Goal: Task Accomplishment & Management: Manage account settings

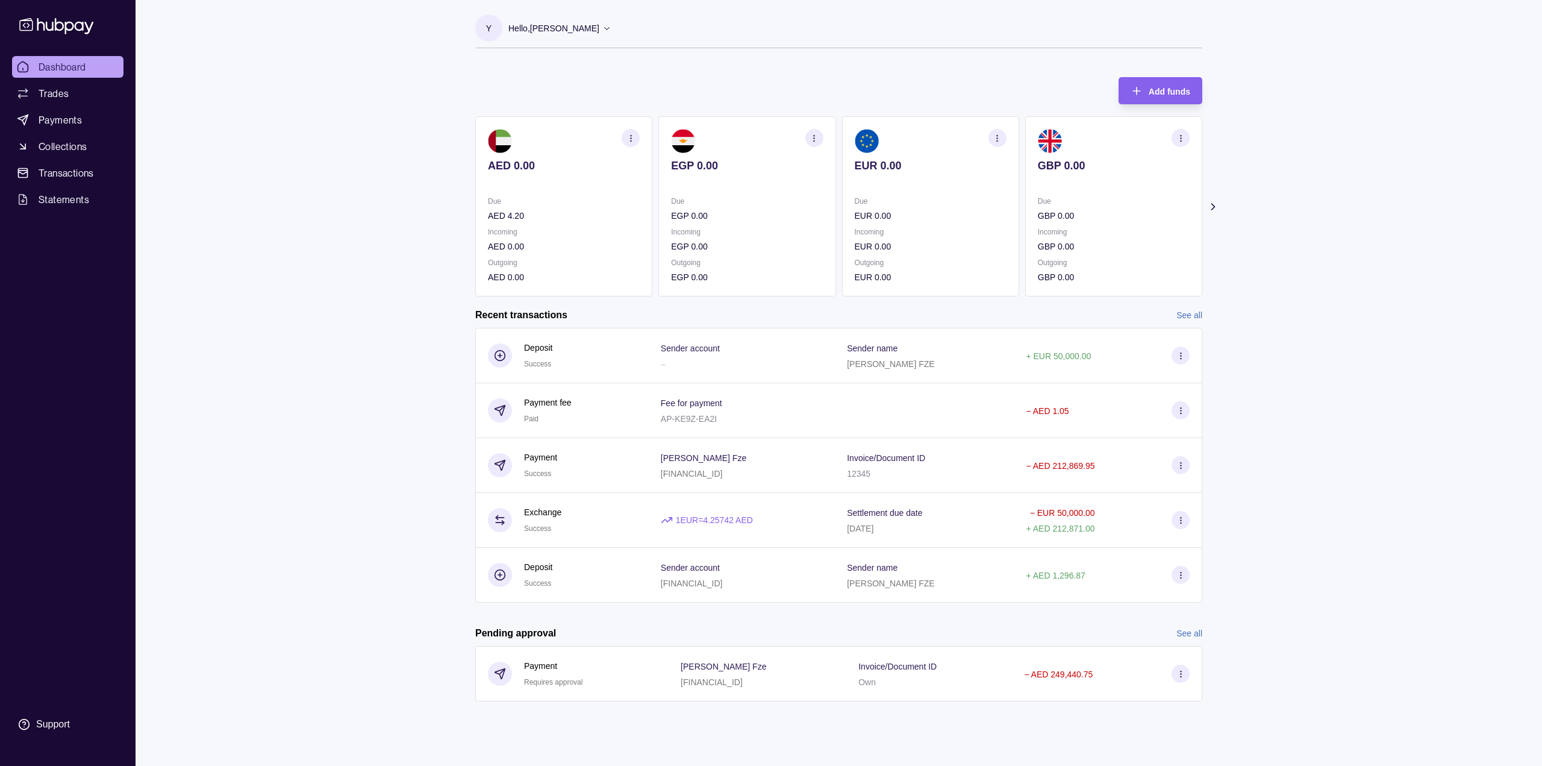
click at [1210, 204] on icon at bounding box center [1213, 207] width 12 height 12
click at [1210, 203] on icon at bounding box center [1213, 207] width 12 height 12
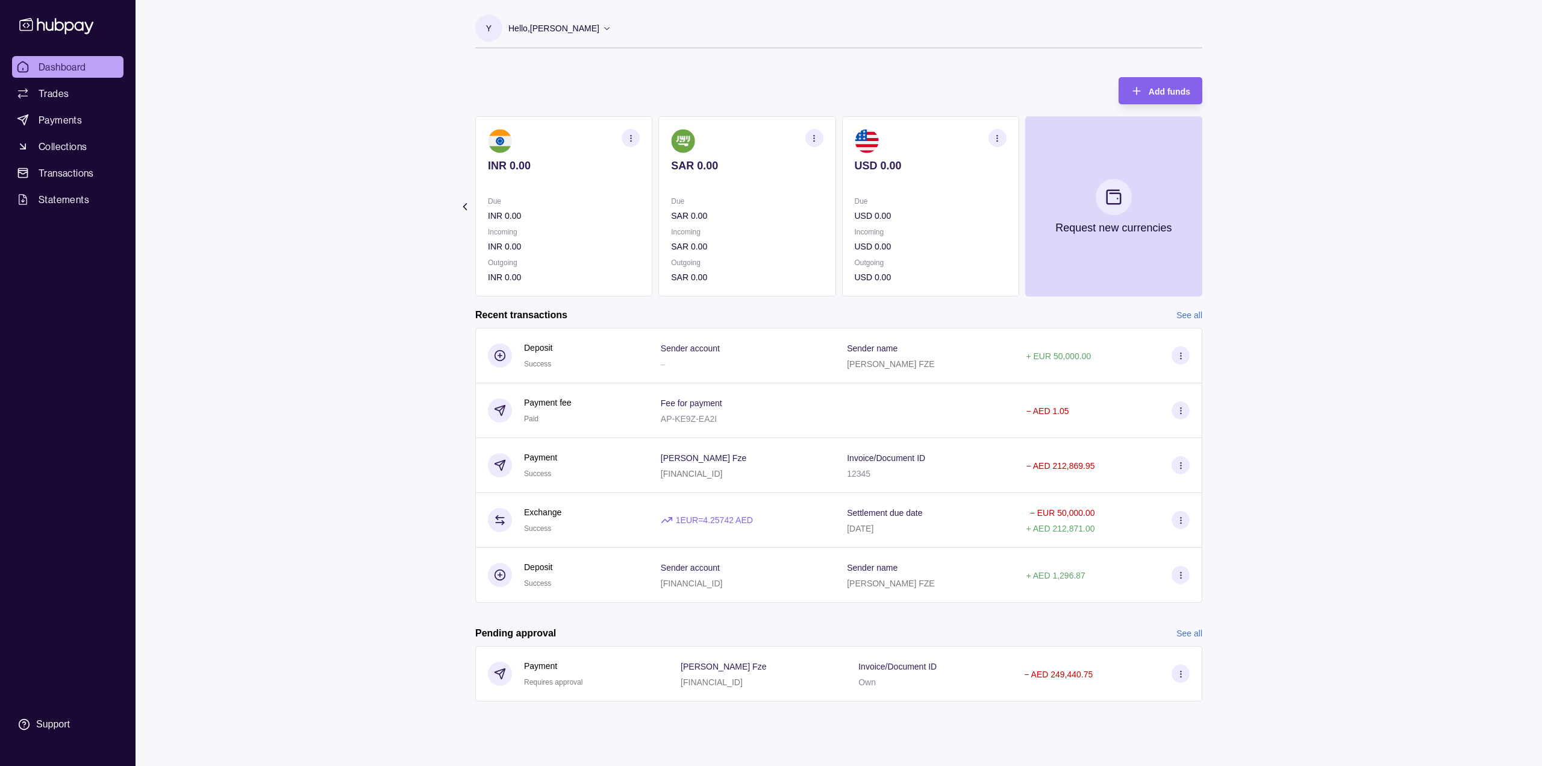
click at [466, 213] on section "Add funds AED 0.00 Due AED 4.20 Incoming AED 0.00 Outgoing AED 0.00 EGP 0.00 Du…" at bounding box center [838, 395] width 775 height 660
click at [466, 205] on icon at bounding box center [465, 207] width 12 height 12
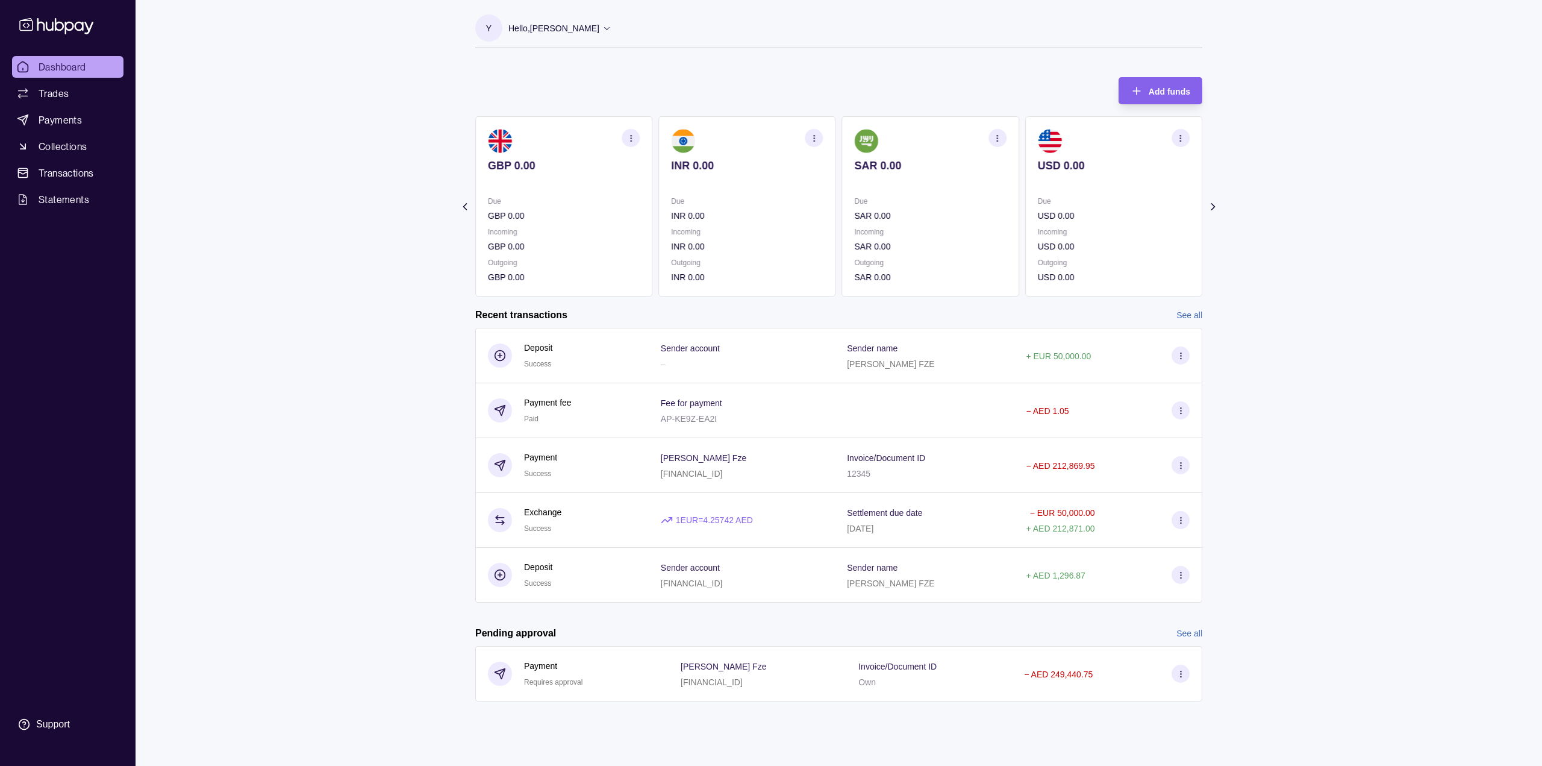
click at [466, 205] on icon at bounding box center [465, 207] width 12 height 12
click at [466, 205] on section "Add funds AED 0.00 Due AED 4.20 Incoming AED 0.00 Outgoing AED 0.00 EGP 0.00 Du…" at bounding box center [838, 395] width 775 height 660
click at [1211, 196] on section "Add funds AED 0.00 Due AED 4.20 Incoming AED 0.00 Outgoing AED 0.00 EGP 0.00 Du…" at bounding box center [838, 395] width 775 height 660
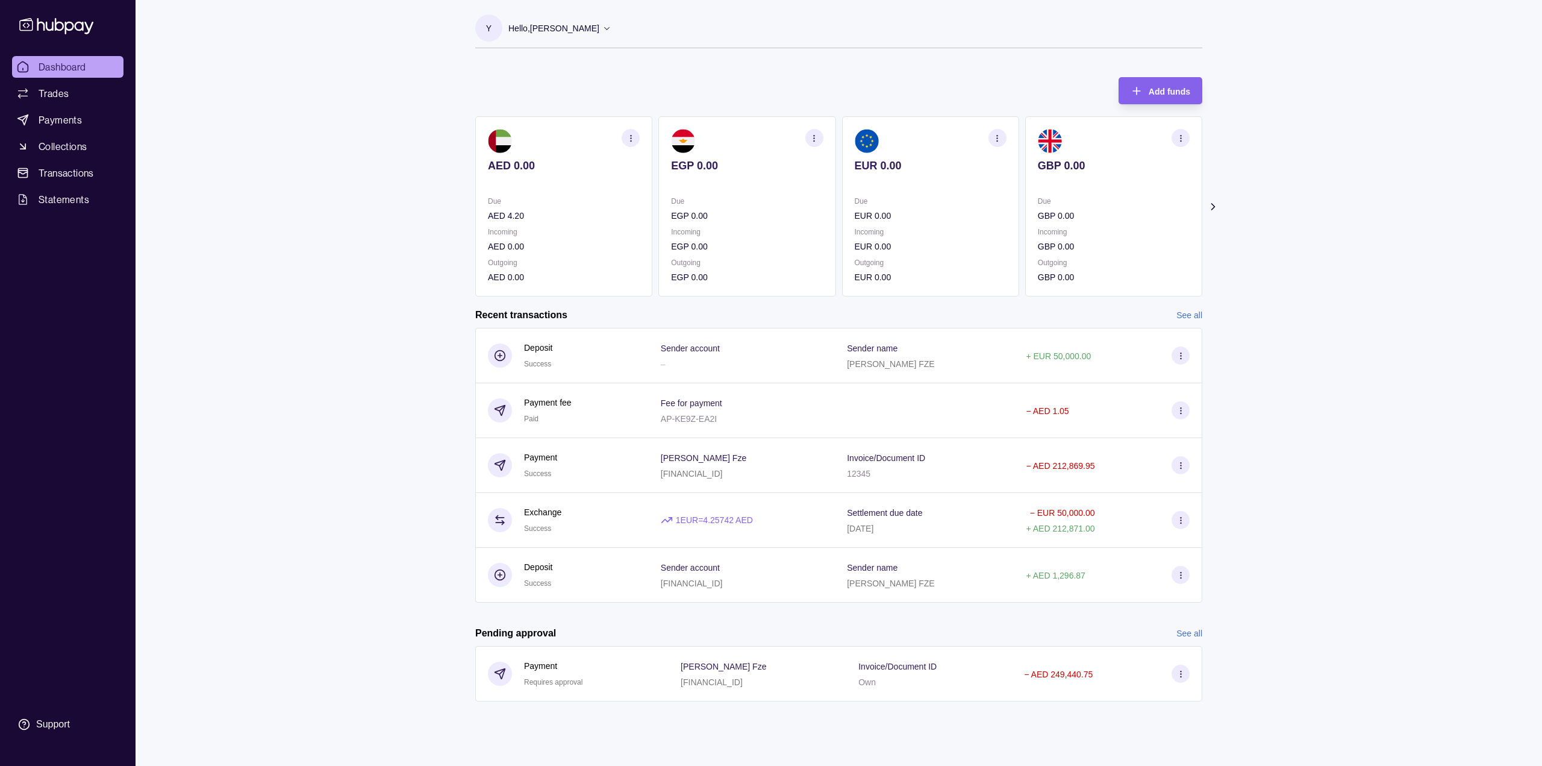
click at [1211, 196] on section "Add funds AED 0.00 Due AED 4.20 Incoming AED 0.00 Outgoing AED 0.00 EGP 0.00 Du…" at bounding box center [838, 395] width 775 height 660
click at [1214, 201] on icon at bounding box center [1213, 207] width 12 height 12
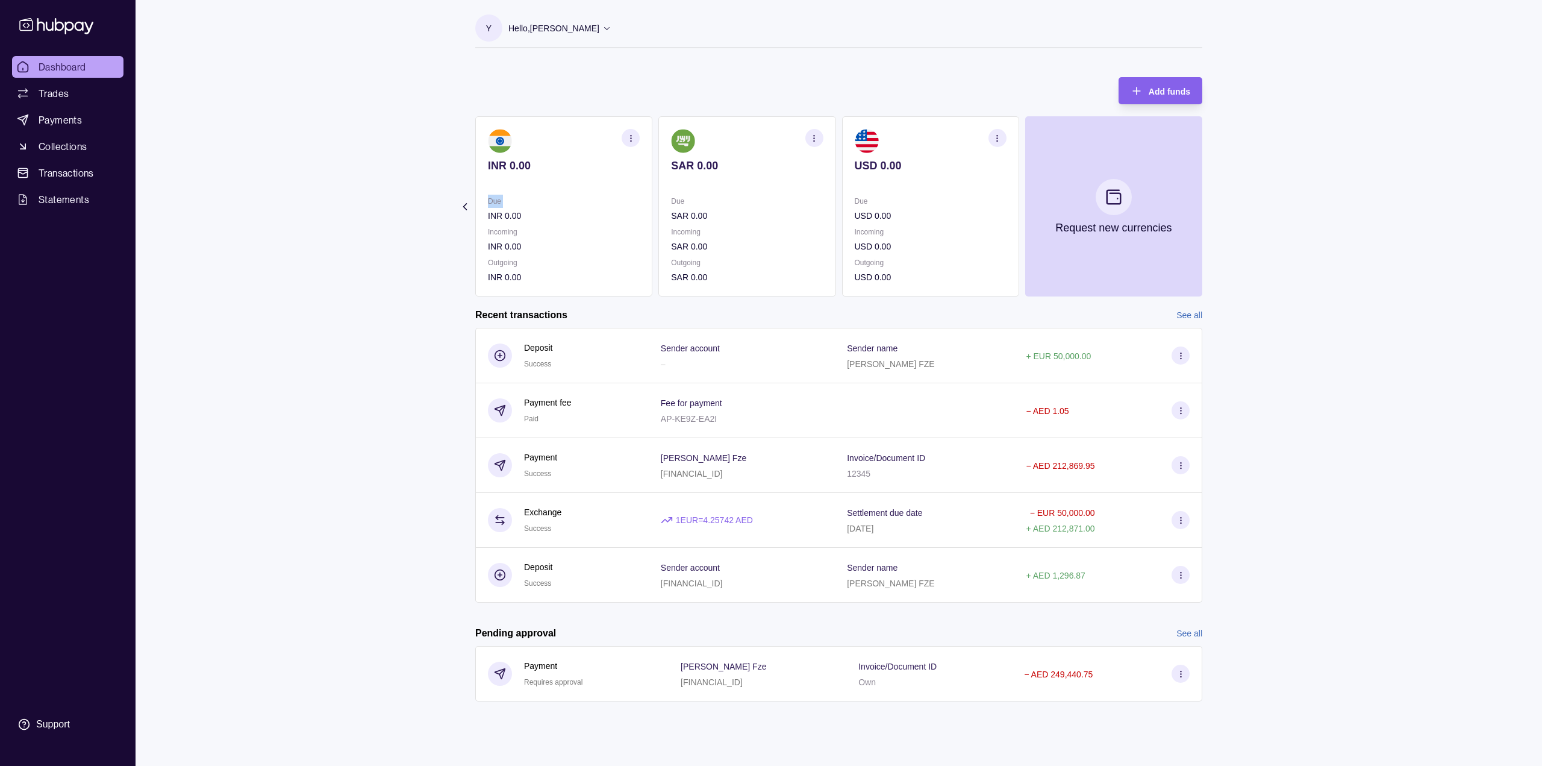
click at [1214, 201] on section "Add funds AED 0.00 Due AED 4.20 Incoming AED 0.00 Outgoing AED 0.00 EGP 0.00 Du…" at bounding box center [838, 395] width 775 height 660
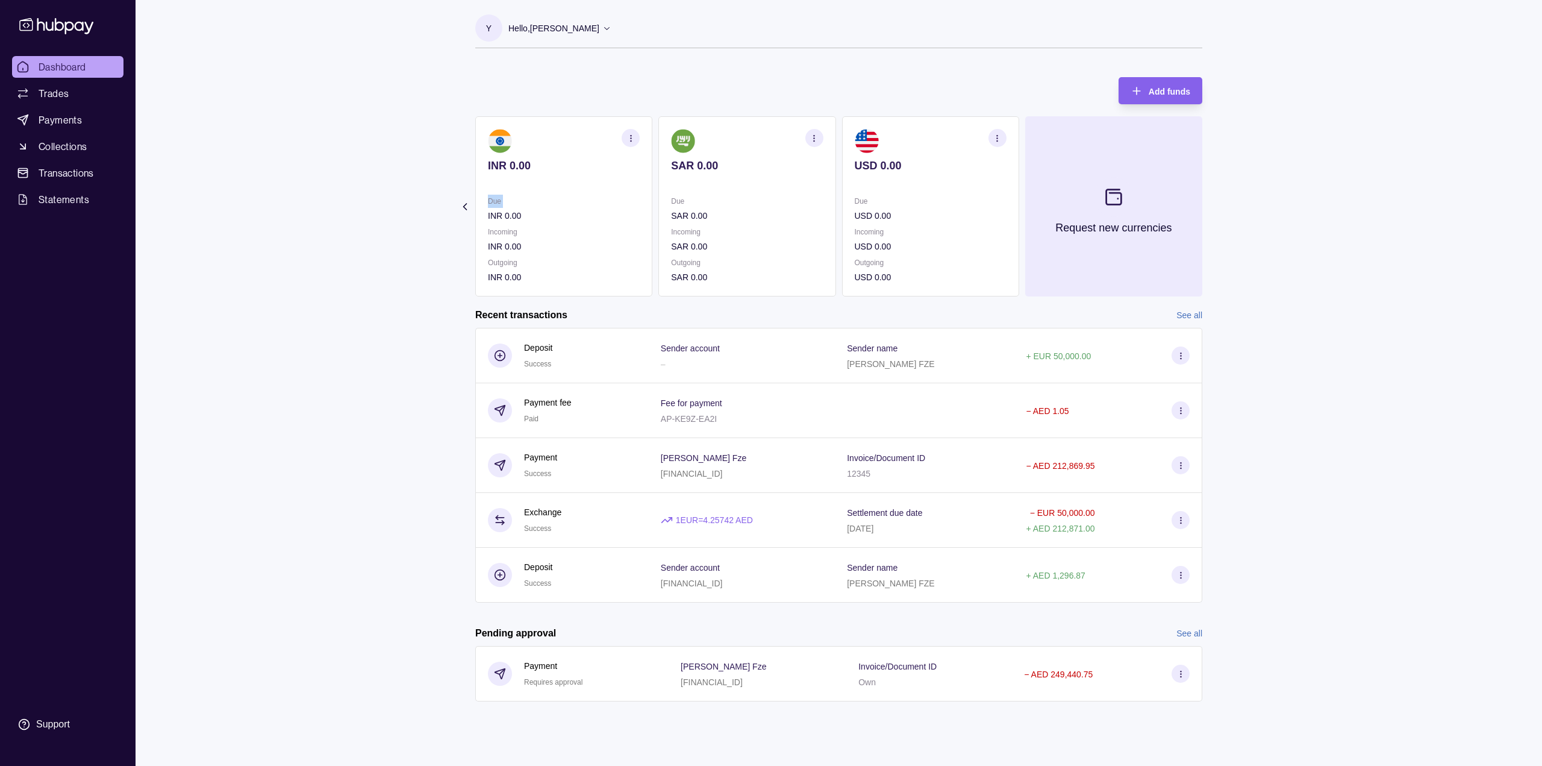
click at [1144, 202] on button "Request new currencies" at bounding box center [1113, 206] width 177 height 180
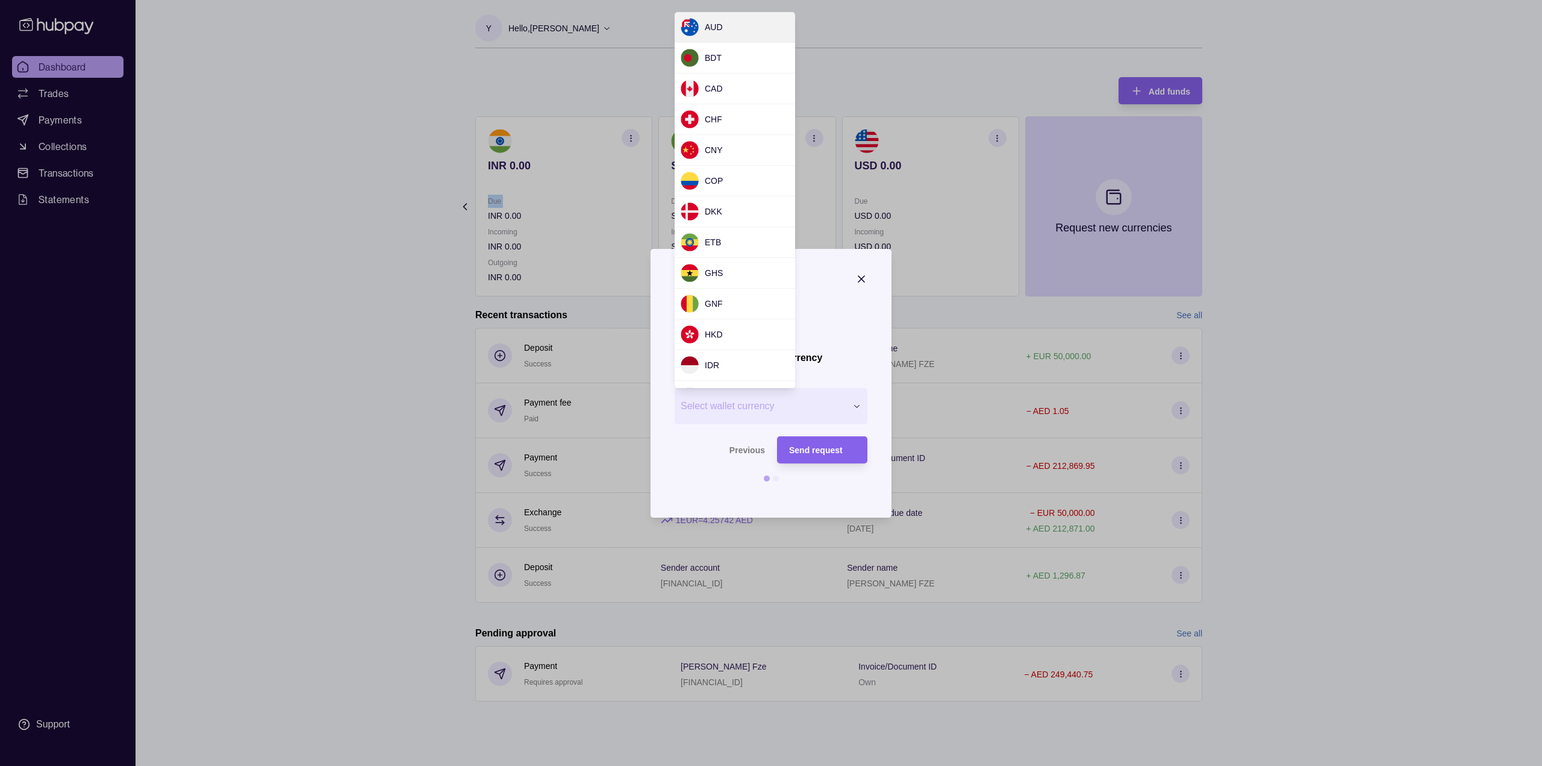
click at [793, 765] on div "Request new currency Wallet * Select wallet currency *** *** *** *** *** *** **…" at bounding box center [771, 766] width 1542 height 0
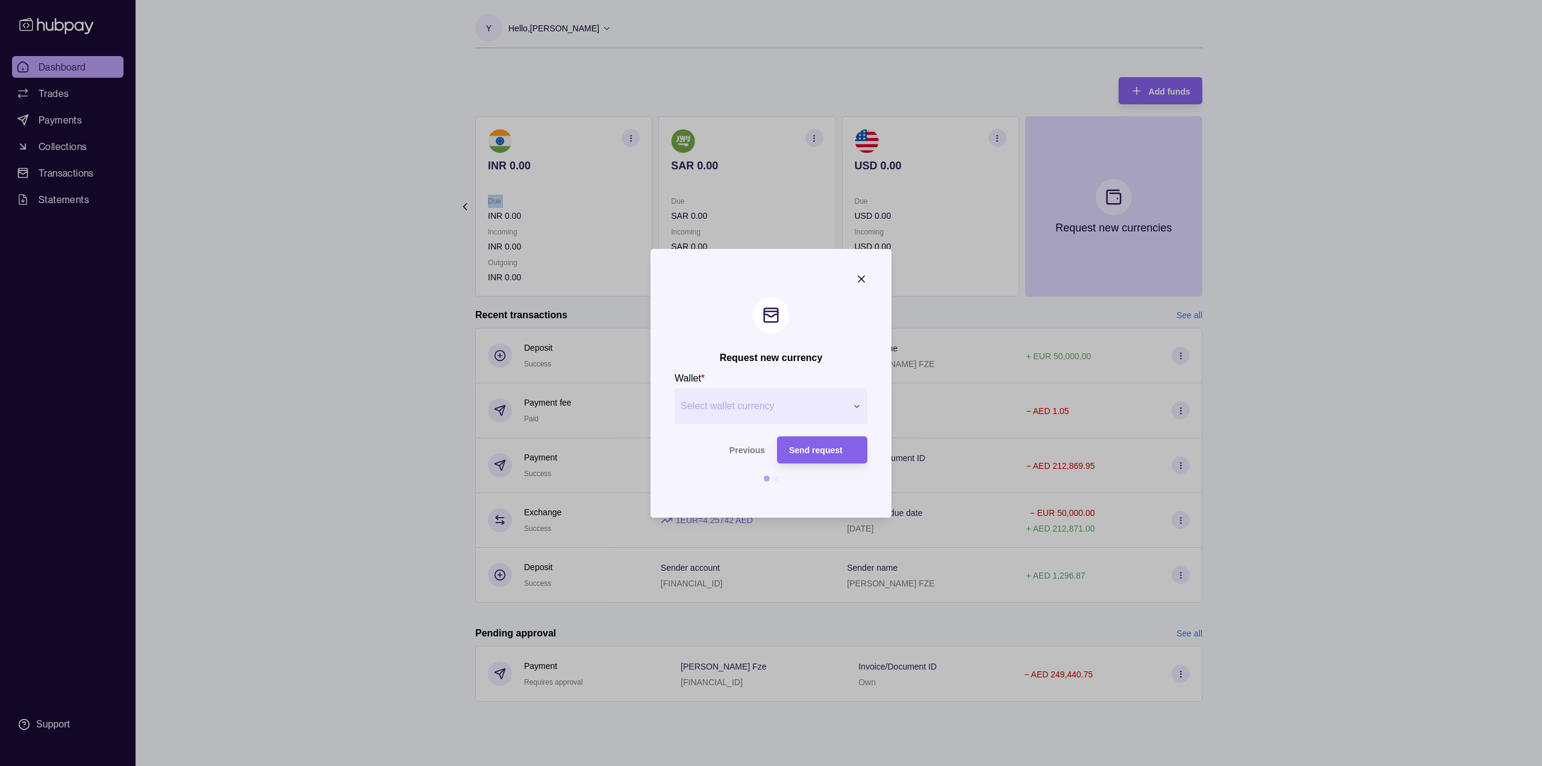
click at [867, 765] on div "Request new currency Wallet * Select wallet currency *** *** *** *** *** *** **…" at bounding box center [771, 766] width 1542 height 0
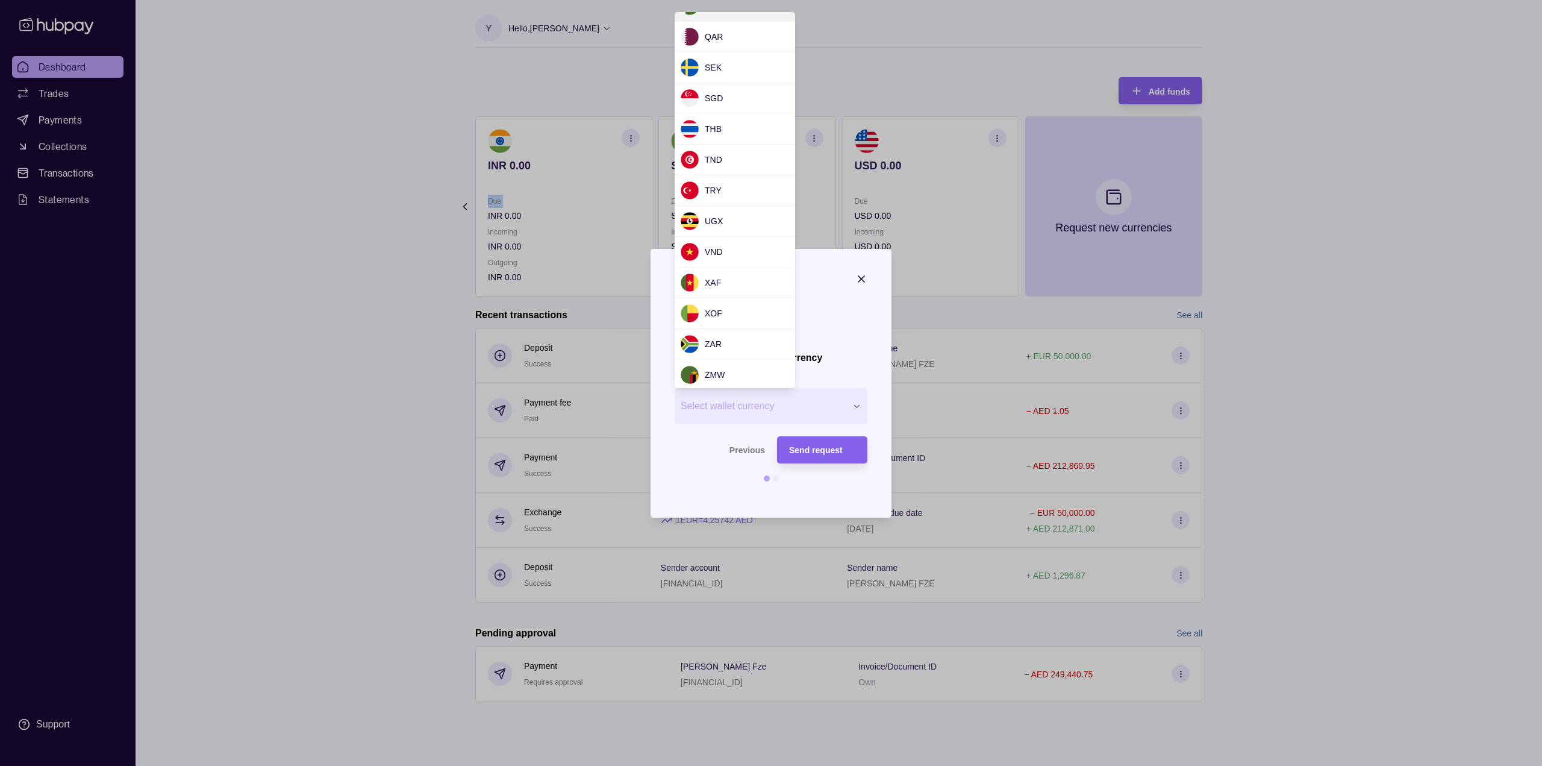
scroll to position [822, 0]
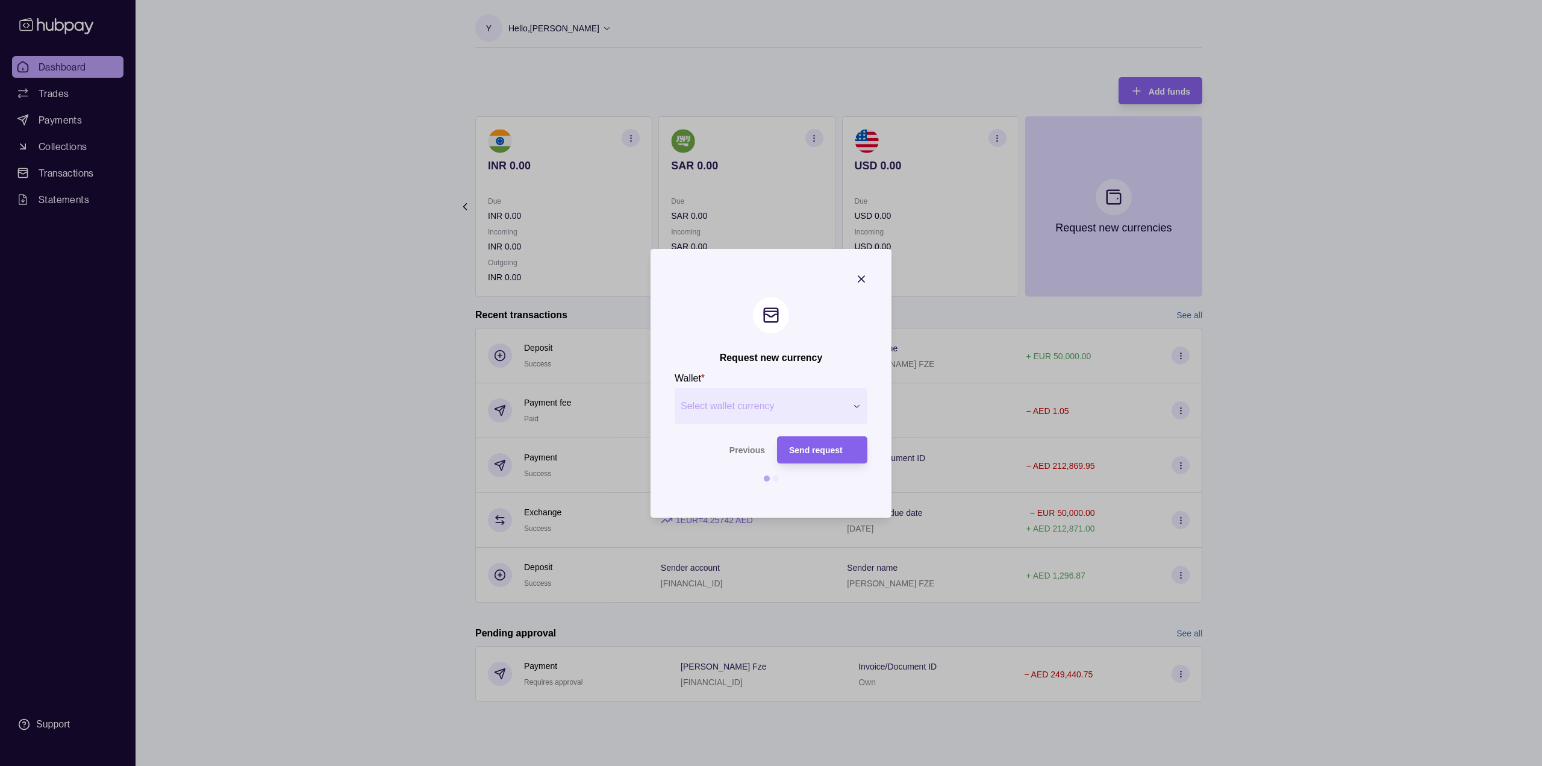
click at [861, 765] on div "Request new currency Wallet * Select wallet currency *** *** *** *** *** *** **…" at bounding box center [771, 766] width 1542 height 0
click at [853, 278] on section "Request new currency Wallet * Select wallet currency *** *** *** *** *** *** **…" at bounding box center [770, 383] width 241 height 269
click at [860, 278] on icon "button" at bounding box center [861, 279] width 6 height 6
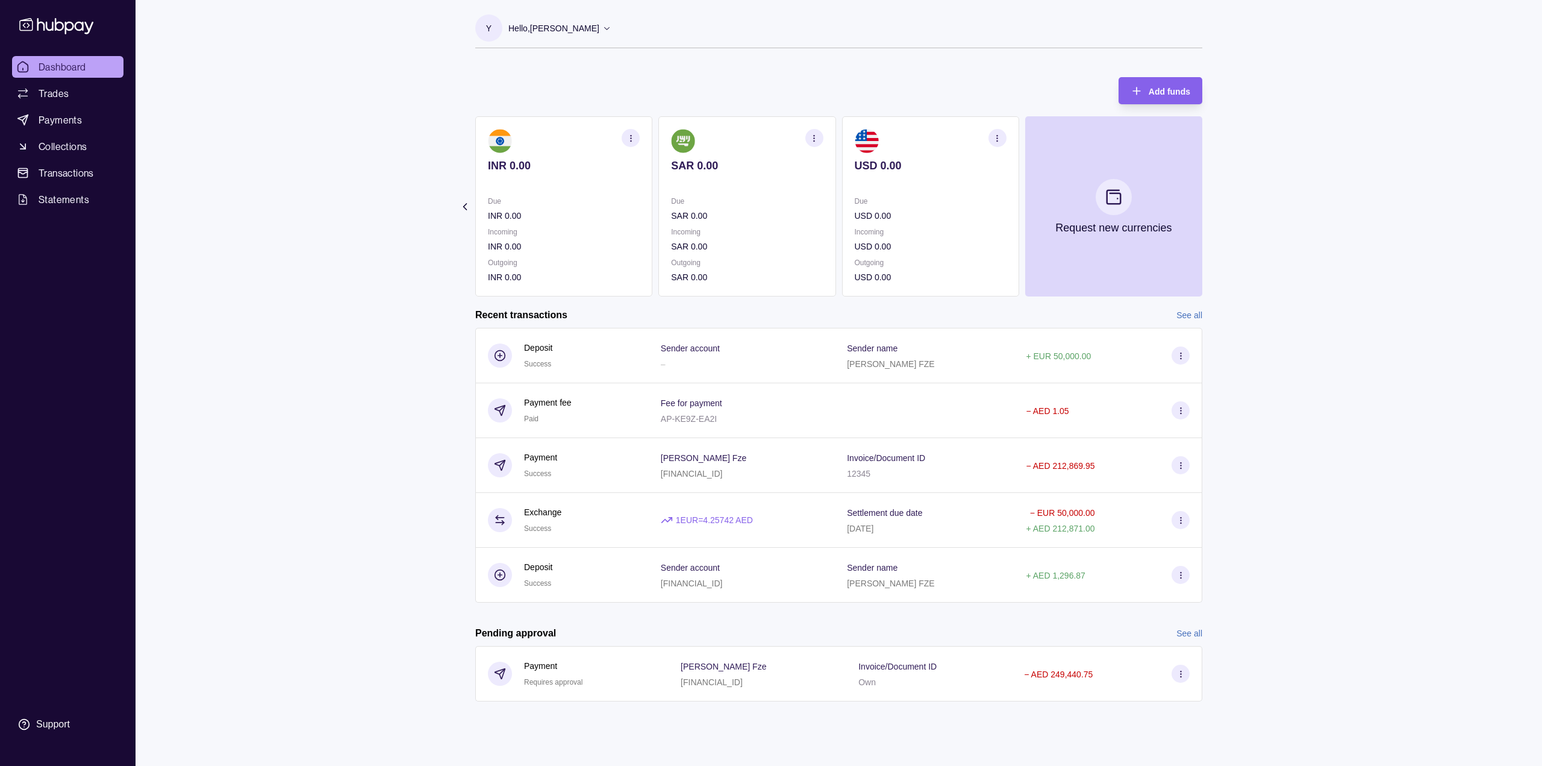
click at [469, 203] on icon at bounding box center [465, 207] width 12 height 12
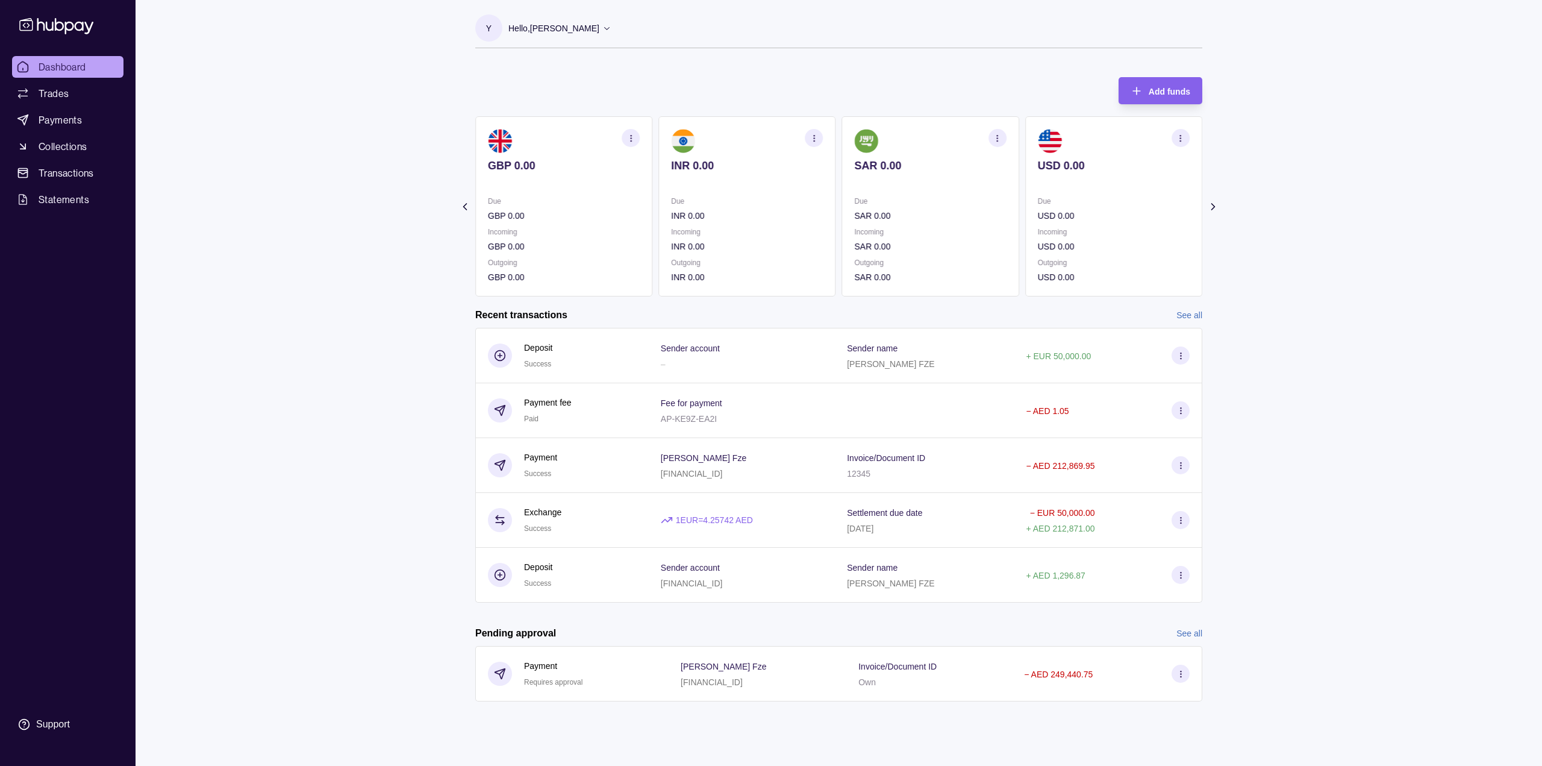
click at [470, 203] on icon at bounding box center [465, 207] width 12 height 12
click at [470, 203] on section "Add funds AED 0.00 Due AED 4.20 Incoming AED 0.00 Outgoing AED 0.00 EGP 0.00 Du…" at bounding box center [838, 395] width 775 height 660
click at [1215, 204] on icon at bounding box center [1213, 207] width 12 height 12
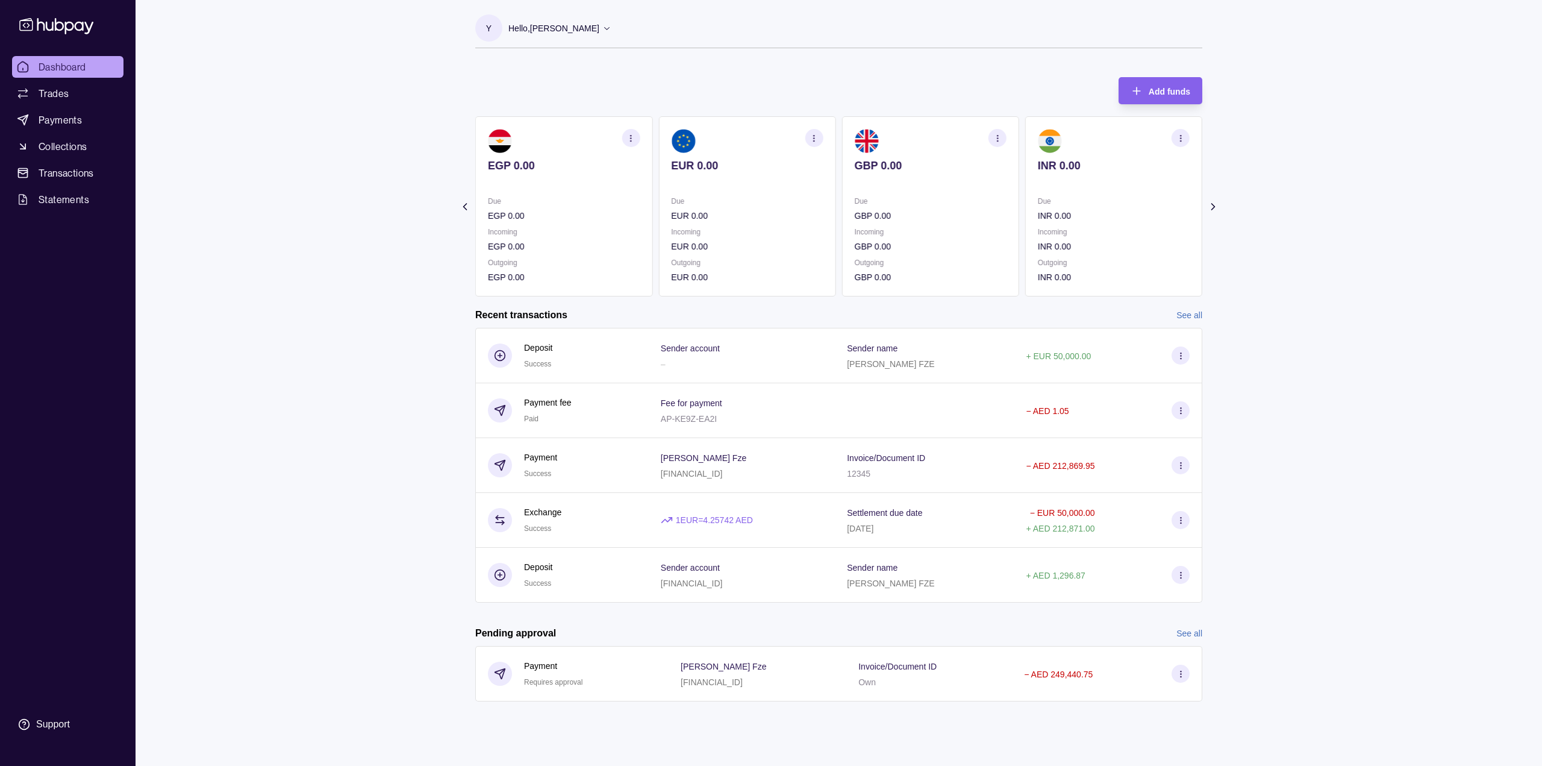
click at [1214, 204] on icon at bounding box center [1213, 207] width 12 height 12
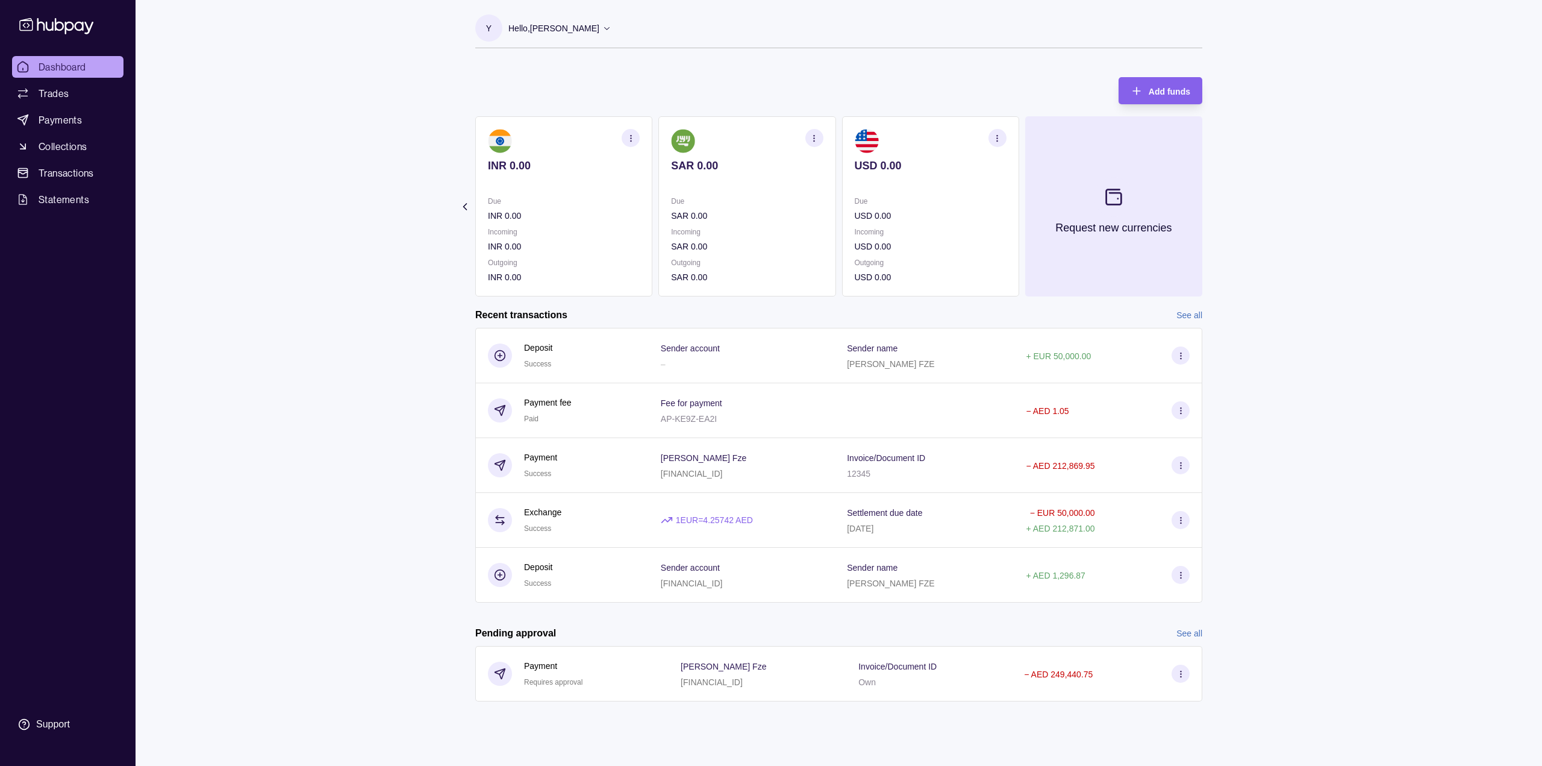
click at [1139, 203] on button "Request new currencies" at bounding box center [1113, 206] width 177 height 180
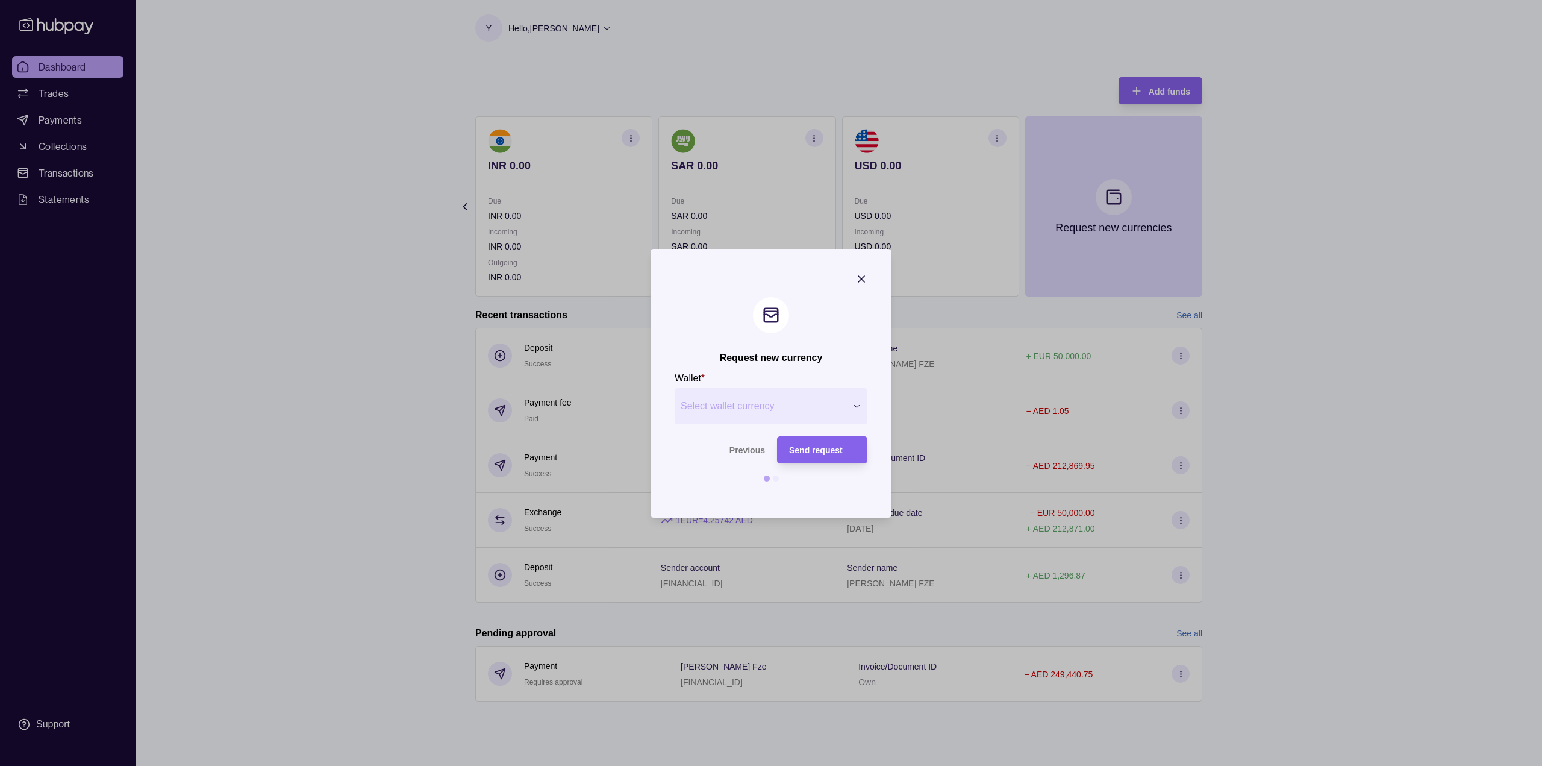
click at [755, 765] on div "Request new currency Wallet * Select wallet currency *** *** *** *** *** *** **…" at bounding box center [771, 766] width 1542 height 0
click at [938, 79] on div at bounding box center [771, 383] width 1542 height 766
click at [859, 276] on icon "button" at bounding box center [861, 279] width 12 height 12
